Goal: Communication & Community: Ask a question

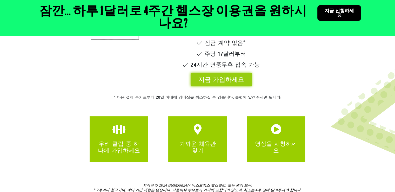
scroll to position [130, 0]
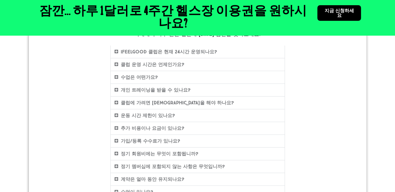
scroll to position [99, 0]
click at [165, 115] on font "운동 시간 제한이 있나요?" at bounding box center [148, 115] width 54 height 6
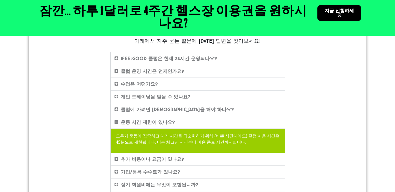
scroll to position [92, 0]
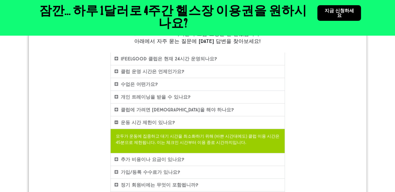
click at [161, 66] on div "클럽 운영 시간은 언제인가요?" at bounding box center [198, 71] width 174 height 12
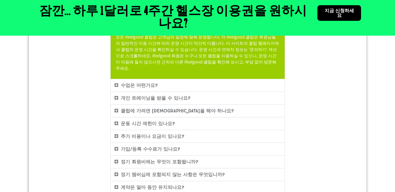
scroll to position [142, 0]
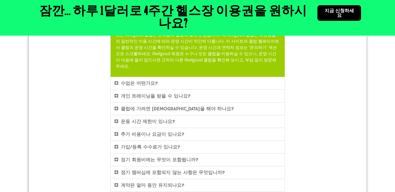
click at [167, 106] on font "클럽에 가려면 예약을 해야 하나요?" at bounding box center [177, 109] width 113 height 6
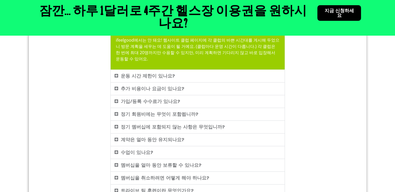
scroll to position [176, 0]
click at [174, 111] on font "정기 회원비에는 무엇이 포함됩니까?" at bounding box center [160, 114] width 78 height 6
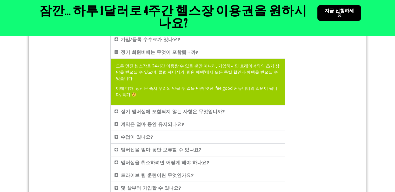
scroll to position [202, 0]
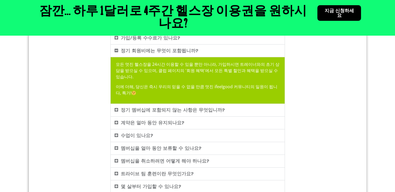
click at [193, 107] on font "정기 멤버십에 포함되지 않는 사항은 무엇입니까?" at bounding box center [173, 110] width 104 height 6
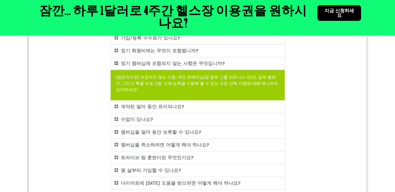
click at [191, 113] on div "수업이 있나요?" at bounding box center [198, 119] width 174 height 12
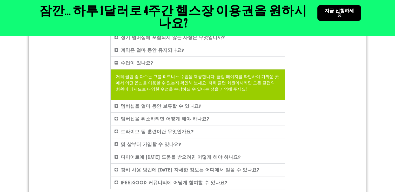
scroll to position [231, 0]
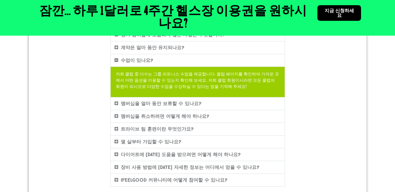
click at [191, 113] on font "멤버십을 취소하려면 어떻게 해야 하나요?" at bounding box center [165, 116] width 89 height 6
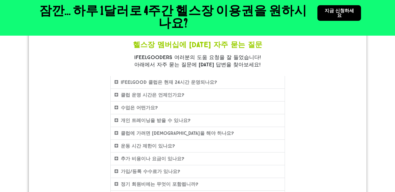
scroll to position [68, 0]
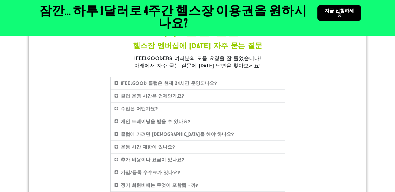
click at [201, 82] on font "ifeelgood 클럽은 현재 24시간 운영되나요?" at bounding box center [169, 83] width 96 height 6
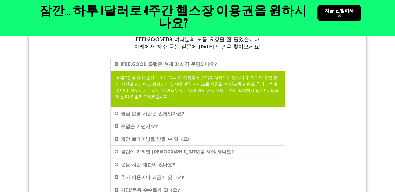
scroll to position [86, 0]
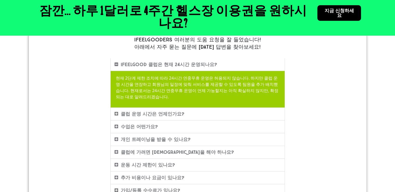
click at [226, 111] on div "클럽 운영 시간은 언제인가요?" at bounding box center [198, 114] width 174 height 12
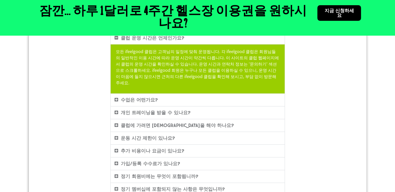
scroll to position [132, 0]
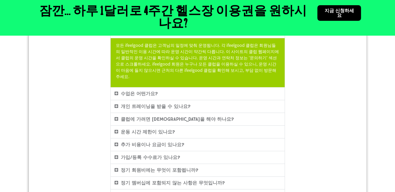
click at [216, 89] on div "수업은 어떤가요?" at bounding box center [198, 93] width 174 height 12
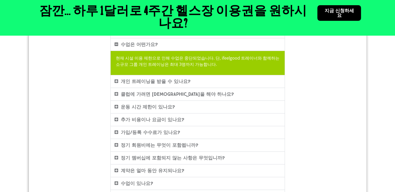
scroll to position [165, 0]
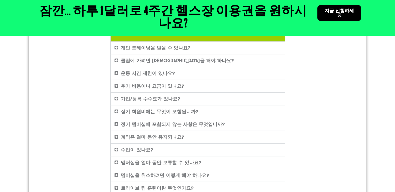
click at [214, 95] on div "가입/등록 수수료가 있나요?" at bounding box center [198, 98] width 174 height 12
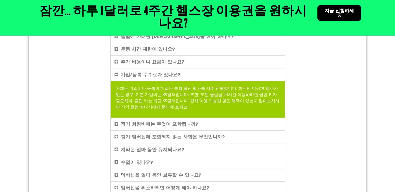
click at [203, 126] on div "정기 회원비에는 무엇이 포함됩니까?" at bounding box center [198, 124] width 174 height 12
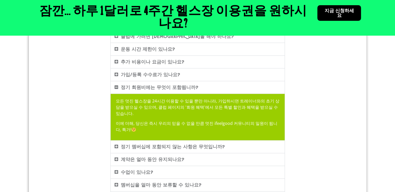
click at [202, 144] on font "정기 멤버십에 포함되지 않는 사항은 무엇입니까?" at bounding box center [173, 147] width 104 height 6
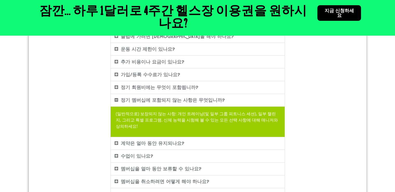
click at [202, 137] on div "계약은 얼마 동안 유지되나요?" at bounding box center [198, 143] width 174 height 12
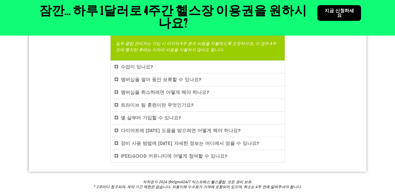
scroll to position [259, 0]
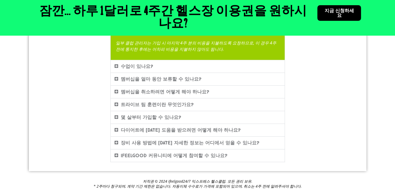
click at [180, 114] on div "몇 살부터 가입할 수 있나요?" at bounding box center [198, 117] width 174 height 12
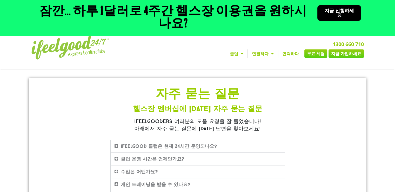
scroll to position [0, 0]
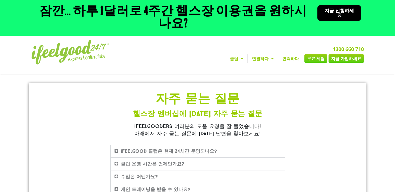
click at [101, 52] on img at bounding box center [70, 52] width 78 height 25
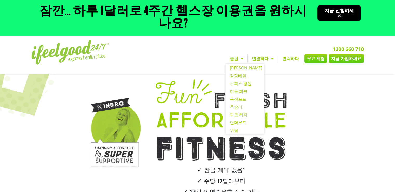
click at [247, 54] on link "클럽" at bounding box center [237, 58] width 22 height 8
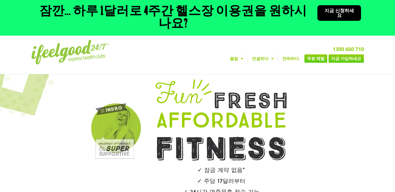
click at [247, 54] on link "클럽" at bounding box center [237, 58] width 22 height 8
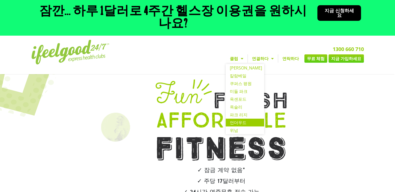
click at [244, 118] on link "언더우드" at bounding box center [245, 122] width 38 height 8
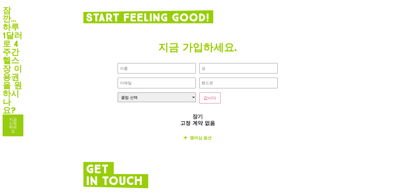
scroll to position [1000, 0]
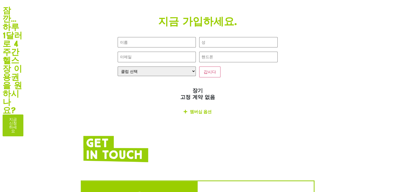
click at [200, 109] on font "멤버십 옵션" at bounding box center [201, 112] width 22 height 6
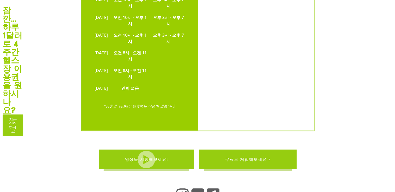
scroll to position [1447, 0]
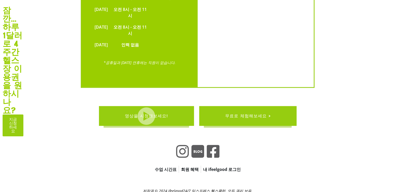
click at [186, 166] on font "회원 혜택" at bounding box center [190, 169] width 18 height 6
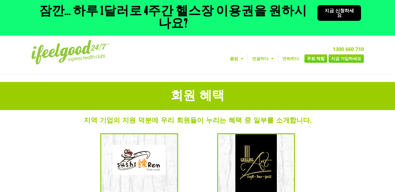
click at [96, 55] on img at bounding box center [70, 52] width 78 height 25
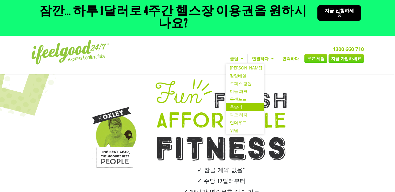
click at [242, 104] on font "옥슬리" at bounding box center [236, 107] width 12 height 6
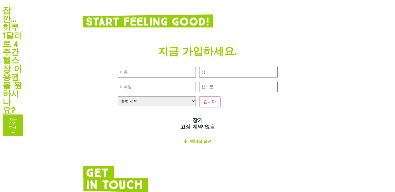
scroll to position [822, 0]
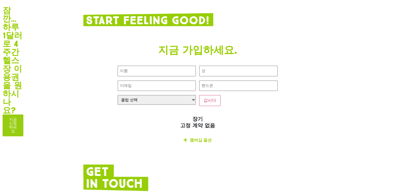
click at [193, 137] on font "멤버십 옵션" at bounding box center [201, 140] width 22 height 6
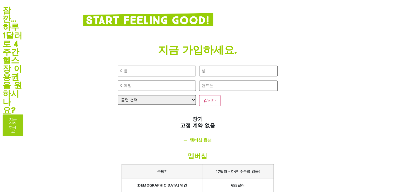
click at [184, 95] on select "클럽 선택 알렉산드라 힐스 칼람베일 쿠퍼스 평원 미들 파크 옥센포드 옥슬리 파크 리지 언더우드 위넘" at bounding box center [157, 100] width 78 height 10
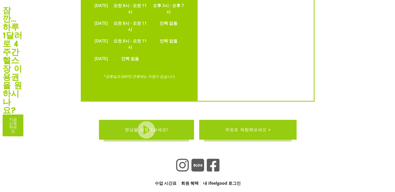
scroll to position [1297, 0]
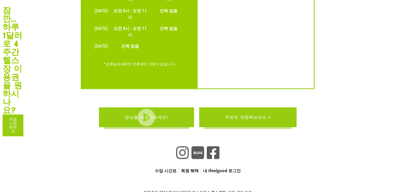
click at [172, 167] on font "수업 시간표" at bounding box center [166, 170] width 22 height 6
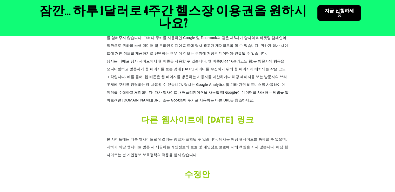
scroll to position [1273, 0]
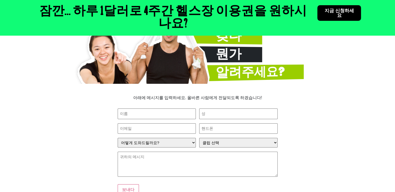
scroll to position [121, 0]
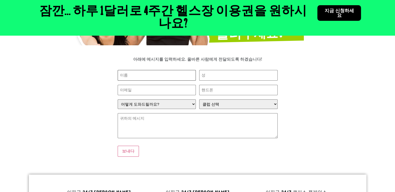
click at [166, 70] on input "이름 (필수의)" at bounding box center [157, 75] width 78 height 11
type input "Gipyo"
type input "Park"
type input "qkrrlvy1234@naver.com"
type input "0434068699"
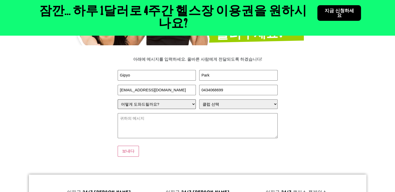
click at [171, 99] on select "어떻게 도와드릴까요? 가입에 대한 질문이 있습니다 저는 문의사항이 있는 현재 회원입니다. 내 클럽에 대한 제안이 있어요" at bounding box center [157, 104] width 78 height 10
select select "I have a question about joining"
click at [118, 99] on select "어떻게 도와드릴까요? 가입에 대한 질문이 있습니다 저는 문의사항이 있는 현재 회원입니다. 내 클럽에 대한 제안이 있어요" at bounding box center [157, 104] width 78 height 10
click at [172, 99] on select "어떻게 도와드릴까요? 가입에 대한 질문이 있습니다 저는 문의사항이 있는 현재 회원입니다. 내 클럽에 대한 제안이 있어요" at bounding box center [157, 104] width 78 height 10
click at [118, 99] on select "어떻게 도와드릴까요? 가입에 대한 질문이 있습니다 저는 문의사항이 있는 현재 회원입니다. 내 클럽에 대한 제안이 있어요" at bounding box center [157, 104] width 78 height 10
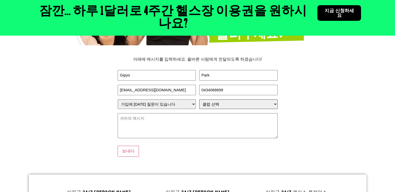
click at [216, 99] on select "클럽 선택 알렉산드라 힐스 칼람베일 쿠퍼스 평원 미들 파크 옥센포드 옥슬리 파크 리지 런콘 언더우드 위넘" at bounding box center [238, 104] width 78 height 10
select select "Underwood"
click at [199, 99] on select "클럽 선택 알렉산드라 힐스 칼람베일 쿠퍼스 평원 미들 파크 옥센포드 옥슬리 파크 리지 런콘 언더우드 위넘" at bounding box center [238, 104] width 78 height 10
click at [208, 119] on textarea "귀하의 메시지 (필수의)" at bounding box center [198, 125] width 160 height 25
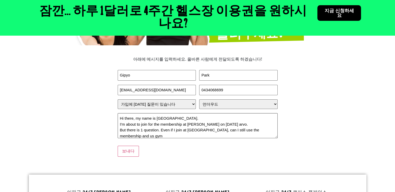
scroll to position [1, 0]
type textarea "Hi there, my name is Gipyo Park. I'm about to join for the membership at Underw…"
click at [129, 145] on input "보내다" at bounding box center [128, 150] width 21 height 11
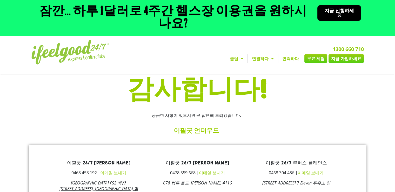
click at [351, 9] on font "지금 신청하세요" at bounding box center [339, 13] width 29 height 10
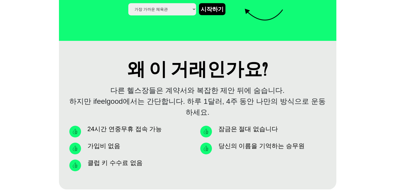
scroll to position [477, 0]
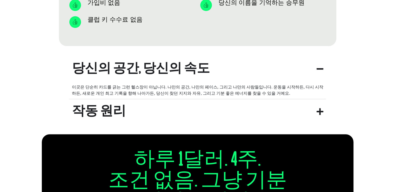
click at [319, 108] on icon "apbct__라벨_id__중력_형태" at bounding box center [320, 112] width 7 height 8
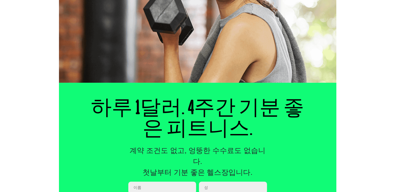
scroll to position [0, 0]
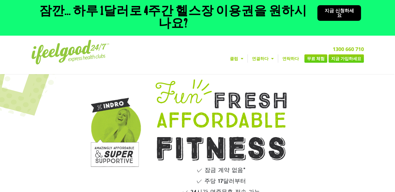
click at [339, 8] on font "지금 신청하세요" at bounding box center [339, 13] width 29 height 10
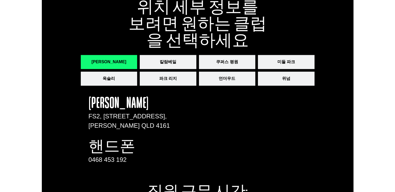
scroll to position [784, 0]
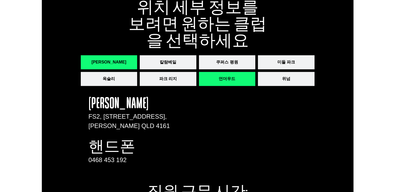
click at [243, 72] on button "언더우드" at bounding box center [227, 79] width 57 height 14
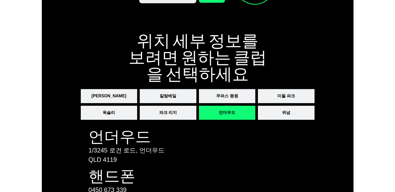
scroll to position [758, 0]
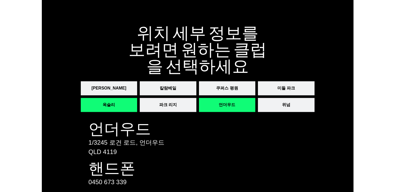
click at [124, 98] on button "옥슬리" at bounding box center [109, 105] width 57 height 14
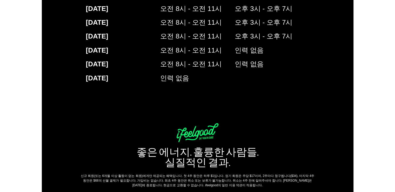
scroll to position [1002, 0]
